Goal: Task Accomplishment & Management: Use online tool/utility

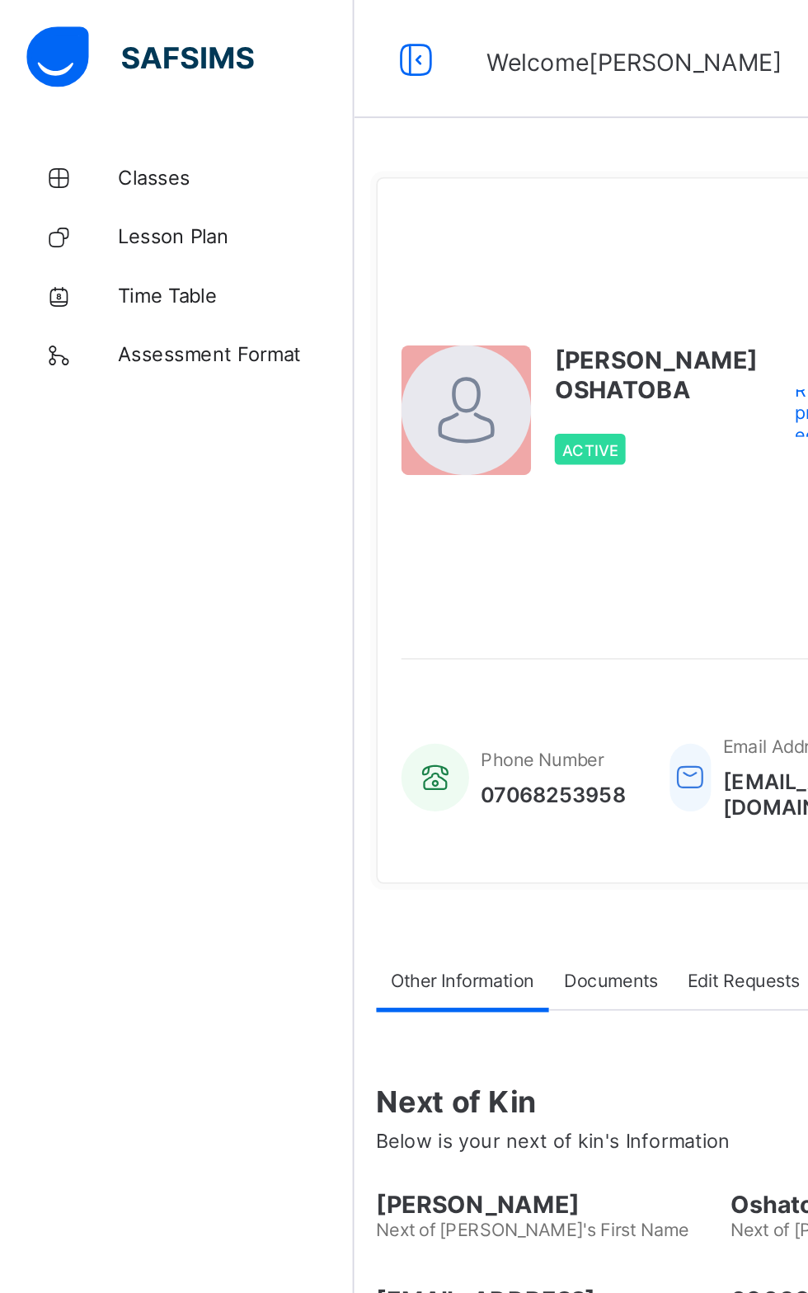
click at [109, 132] on span "Lesson Plan" at bounding box center [132, 131] width 132 height 13
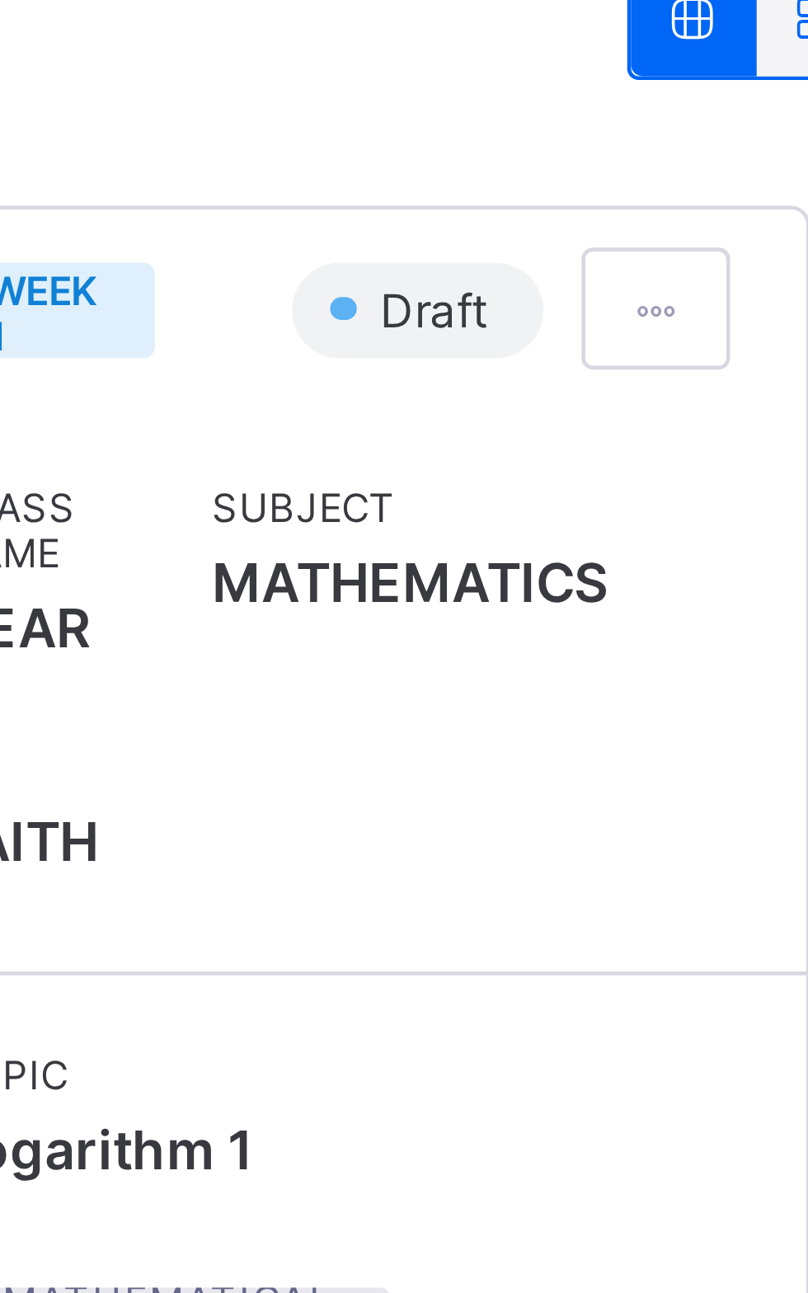
click at [388, 464] on div "Class Name YEAR 11 FAITH Subject MATHEMATICS" at bounding box center [329, 410] width 203 height 123
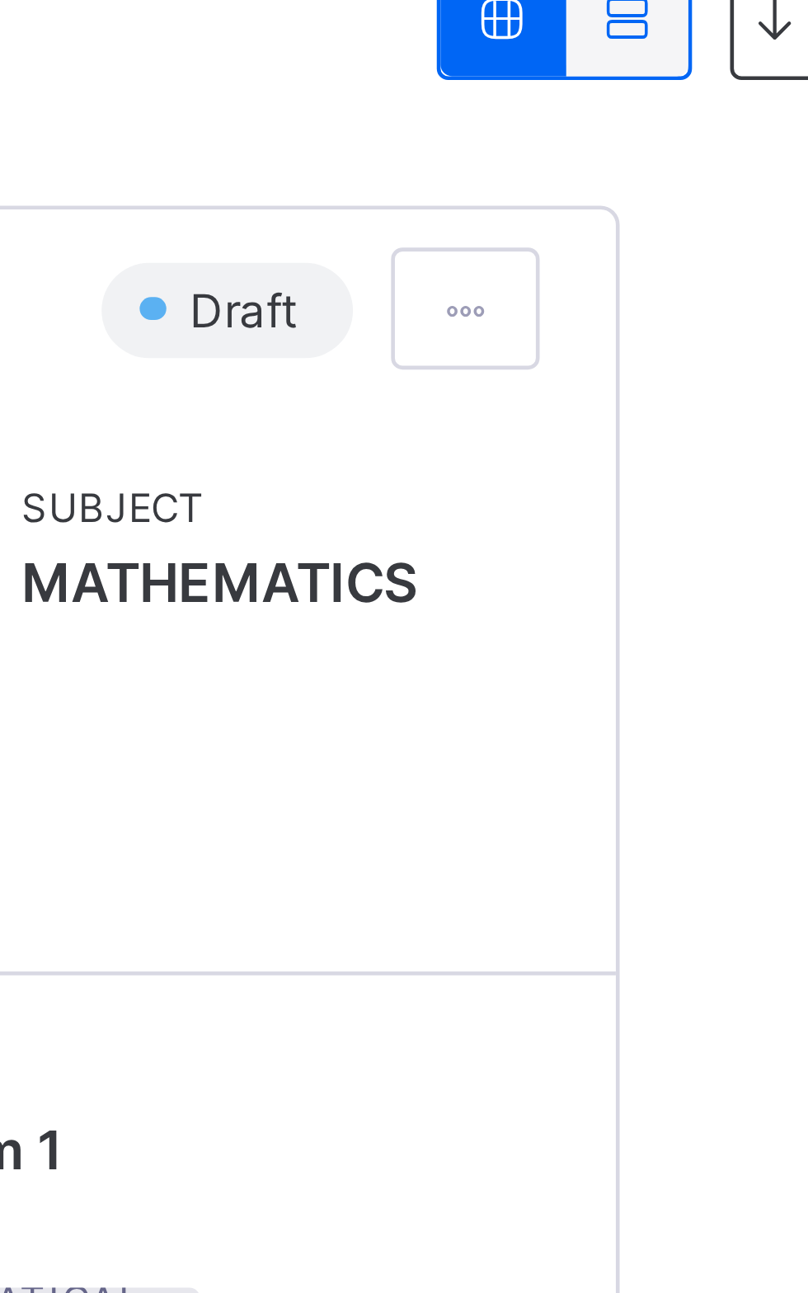
click at [402, 323] on span at bounding box center [399, 328] width 14 height 12
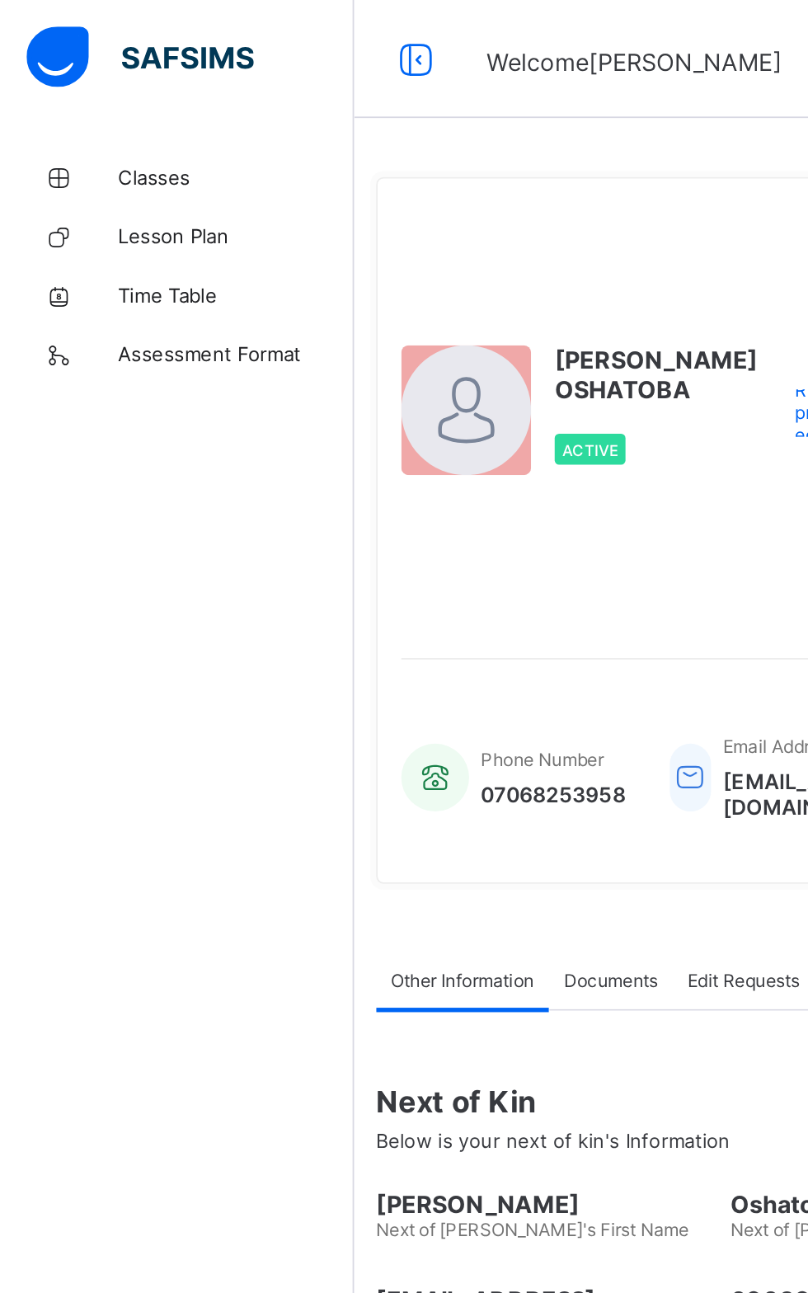
click at [107, 125] on span "Lesson Plan" at bounding box center [132, 131] width 132 height 13
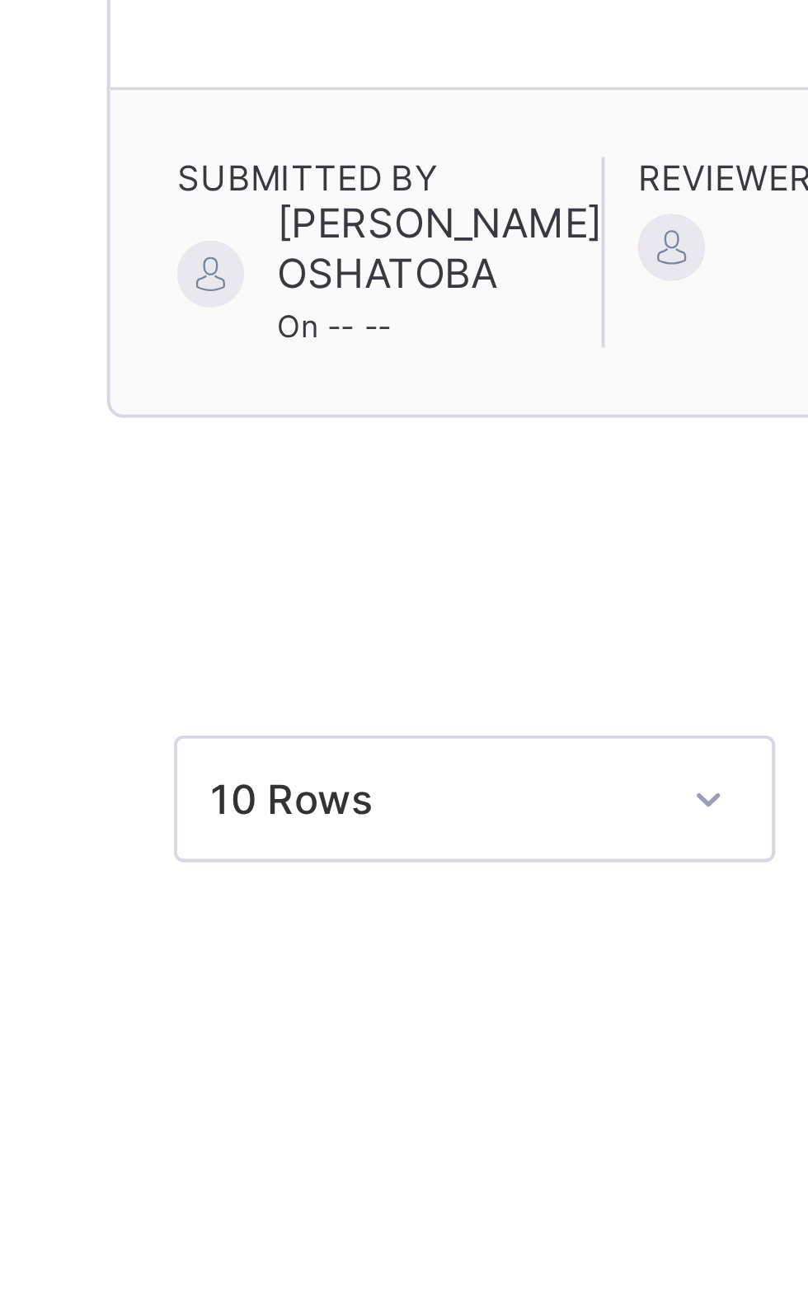
click at [292, 638] on span "[PERSON_NAME] OSHATOBA" at bounding box center [310, 628] width 80 height 25
click at [247, 633] on div at bounding box center [253, 635] width 16 height 16
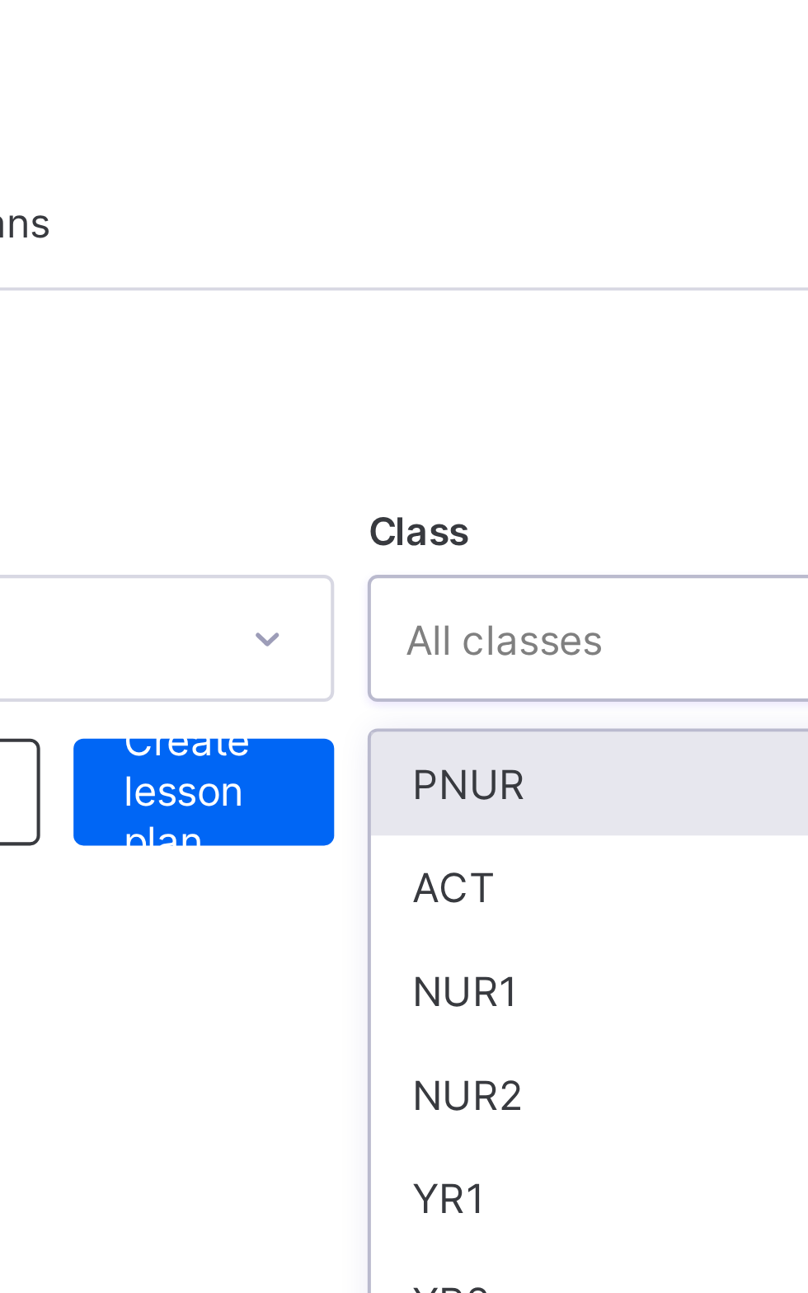
type input "**"
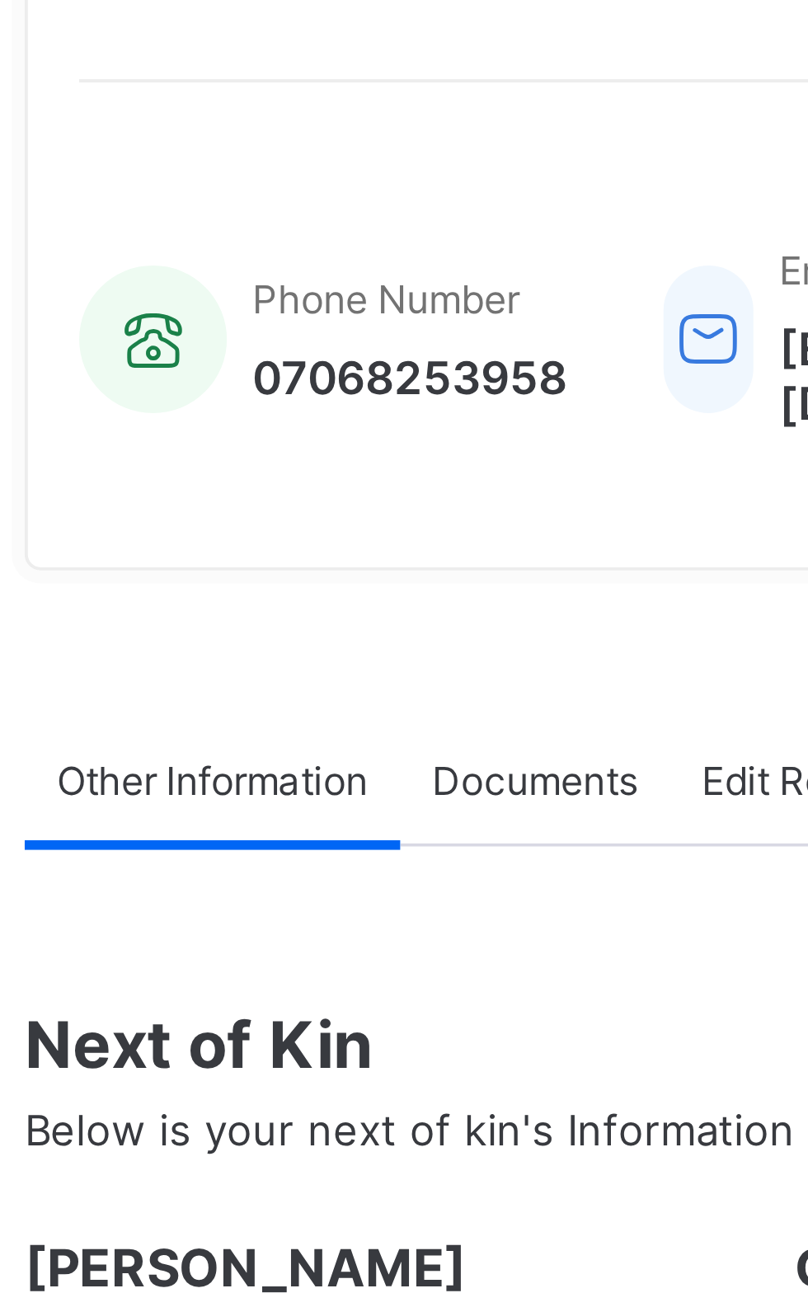
click at [266, 266] on div at bounding box center [260, 229] width 73 height 73
click at [327, 257] on span "Active" at bounding box center [329, 252] width 31 height 10
click at [265, 266] on div at bounding box center [260, 229] width 73 height 73
